Goal: Transaction & Acquisition: Subscribe to service/newsletter

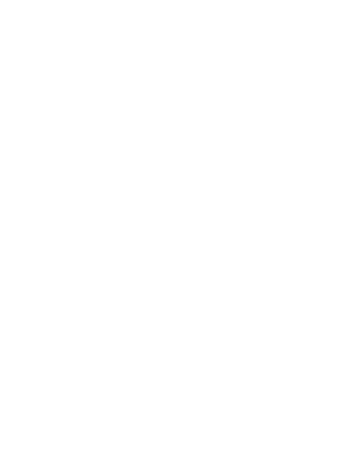
select select "*"
select select "**"
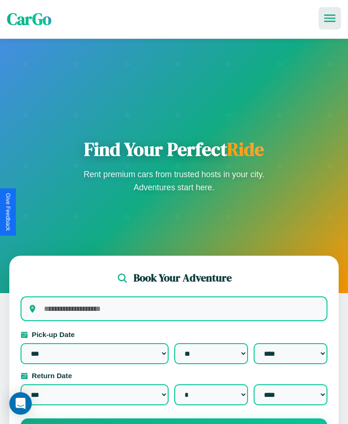
click at [330, 18] on icon at bounding box center [330, 18] width 11 height 7
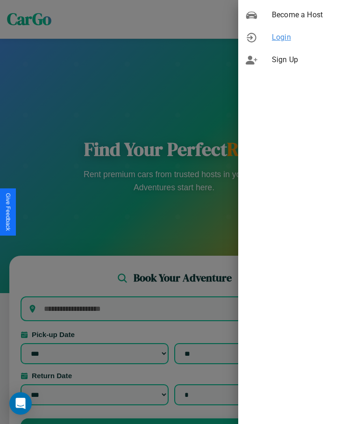
click at [297, 37] on span "Login" at bounding box center [310, 37] width 76 height 11
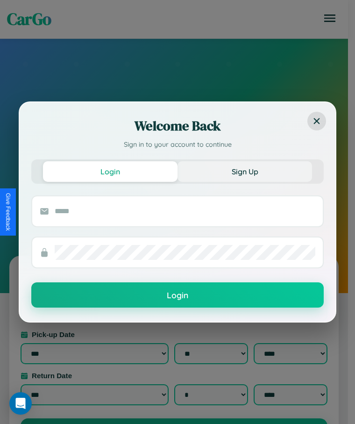
click at [245, 171] on button "Sign Up" at bounding box center [245, 171] width 135 height 21
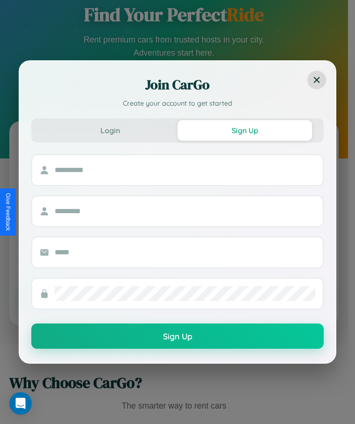
scroll to position [149, 0]
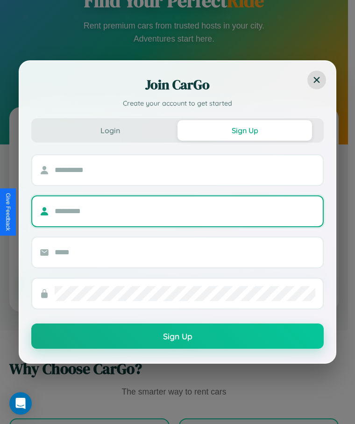
click at [174, 212] on input "text" at bounding box center [185, 211] width 261 height 15
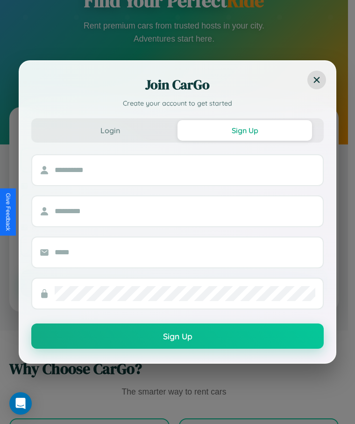
click at [174, 161] on div at bounding box center [185, 170] width 261 height 30
